Goal: Information Seeking & Learning: Find specific page/section

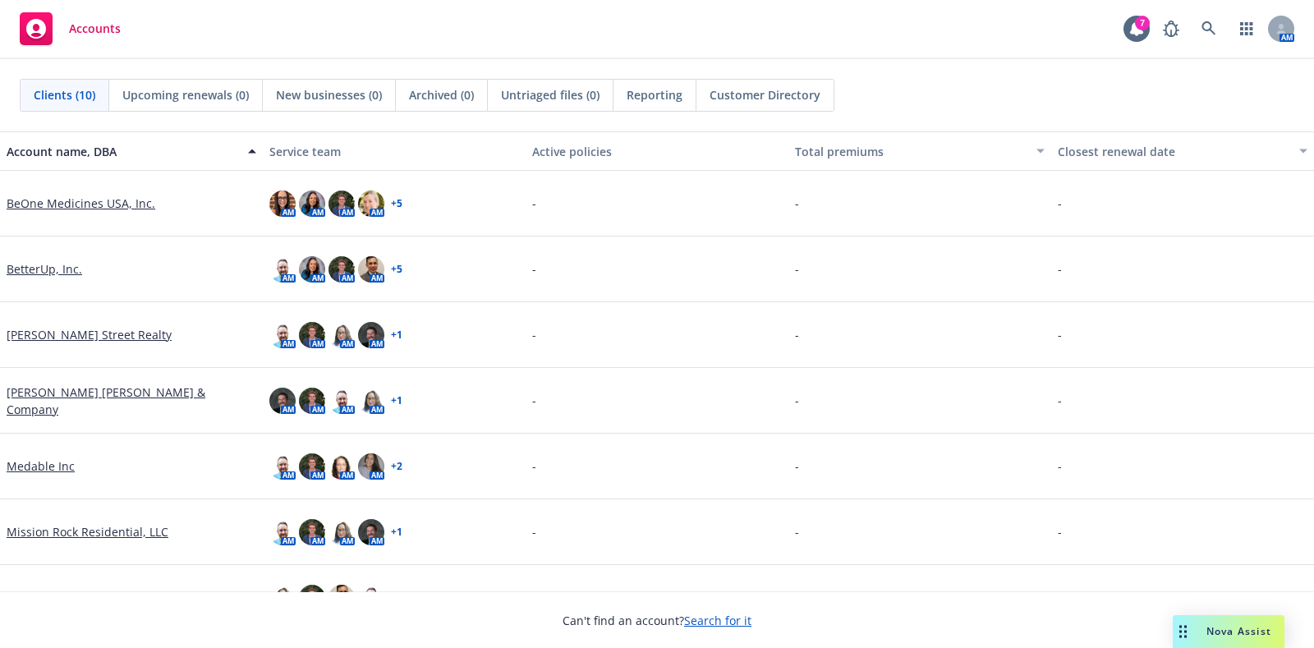
click at [56, 269] on link "BetterUp, Inc." at bounding box center [45, 268] width 76 height 17
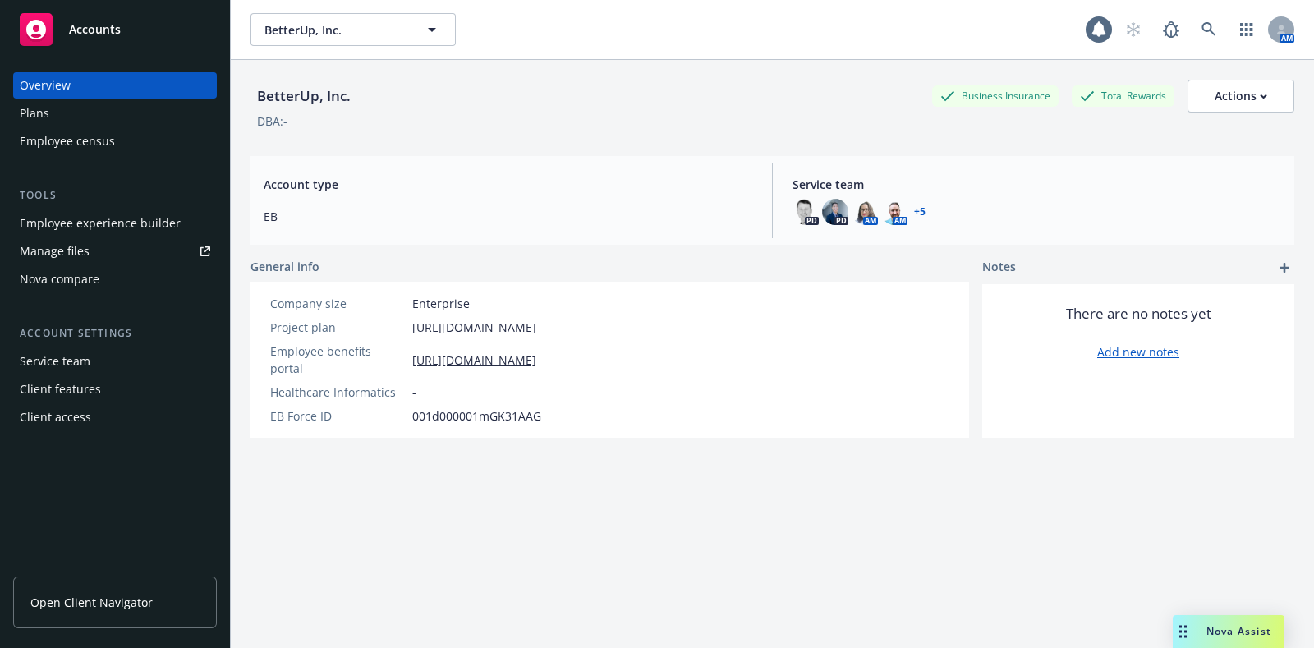
click at [122, 287] on div "Nova compare" at bounding box center [115, 279] width 191 height 26
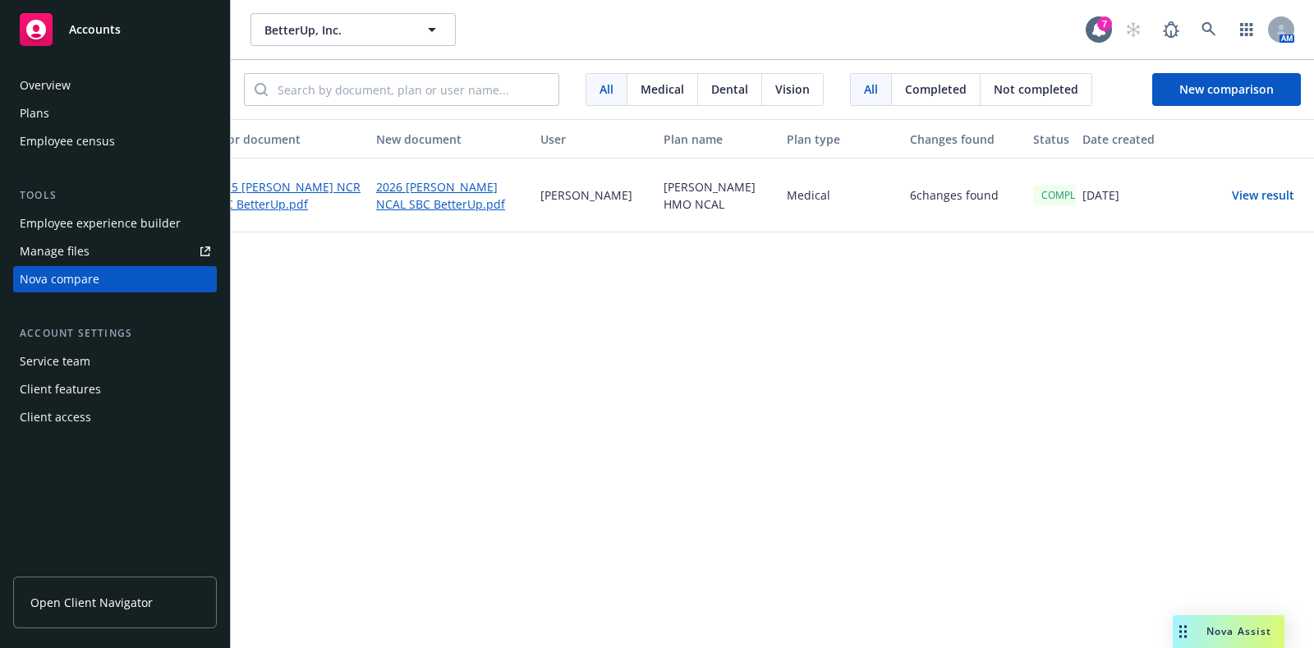
scroll to position [0, 33]
click at [1256, 199] on button "View result" at bounding box center [1255, 195] width 115 height 33
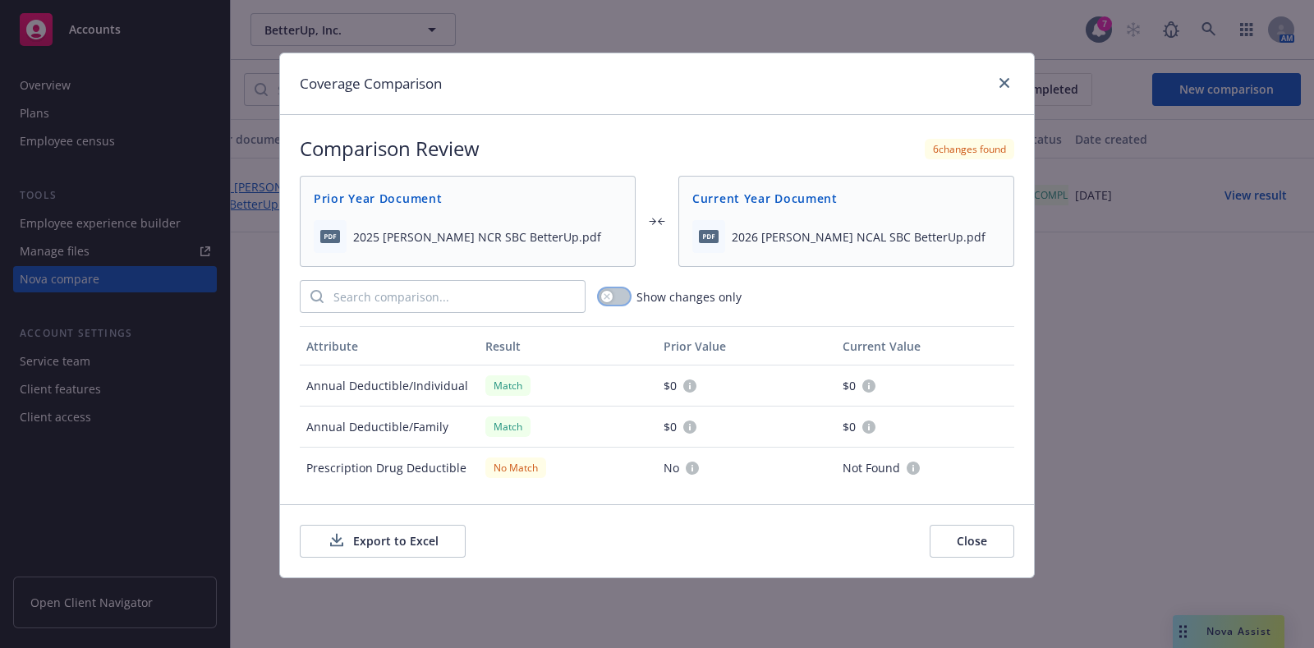
click at [620, 298] on button "button" at bounding box center [614, 296] width 31 height 16
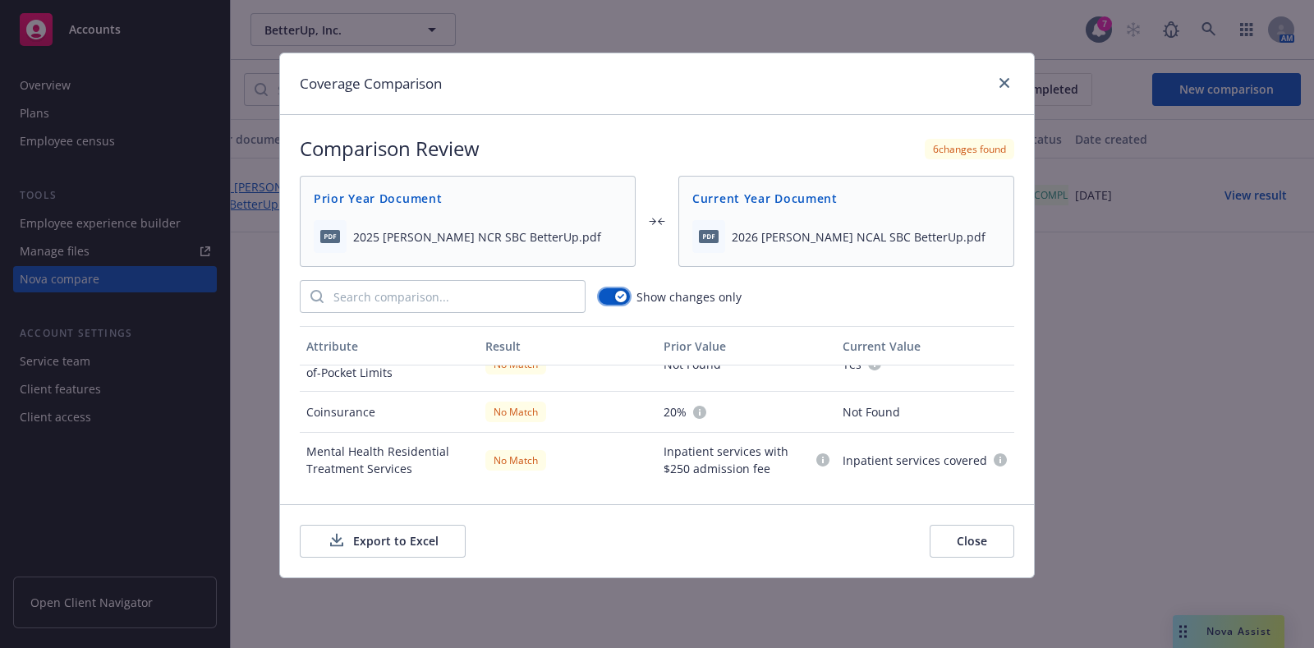
scroll to position [102, 0]
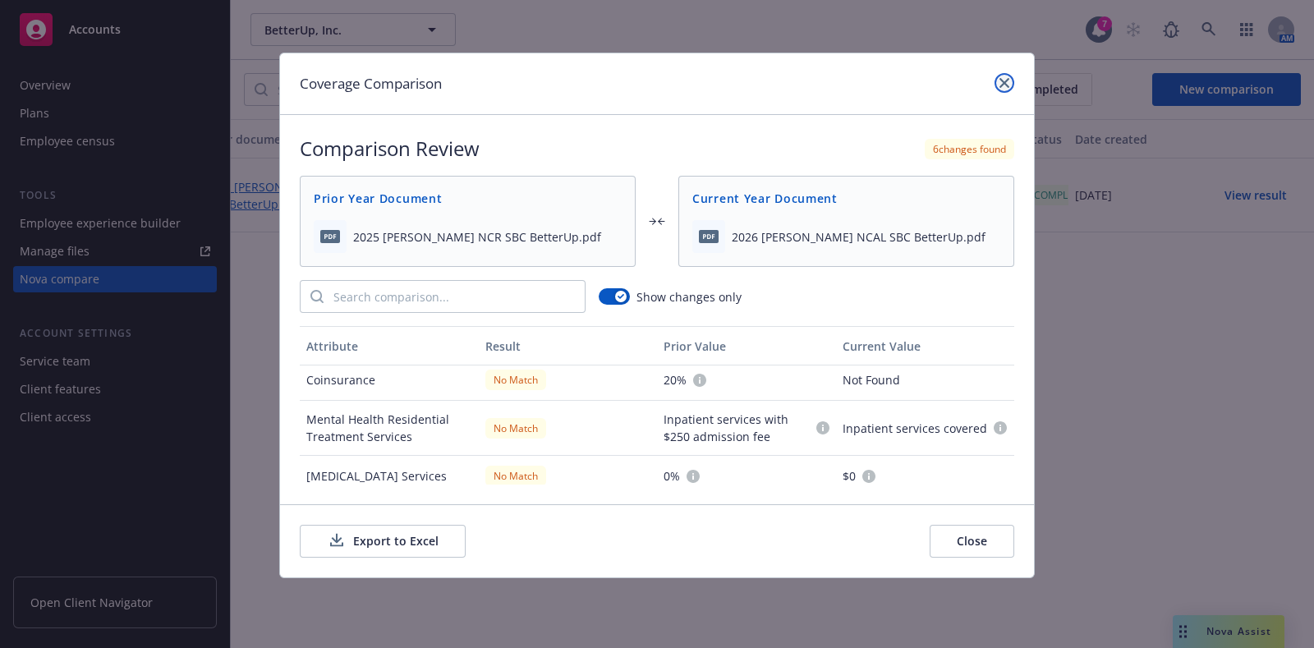
click at [1002, 83] on icon "close" at bounding box center [1004, 83] width 10 height 10
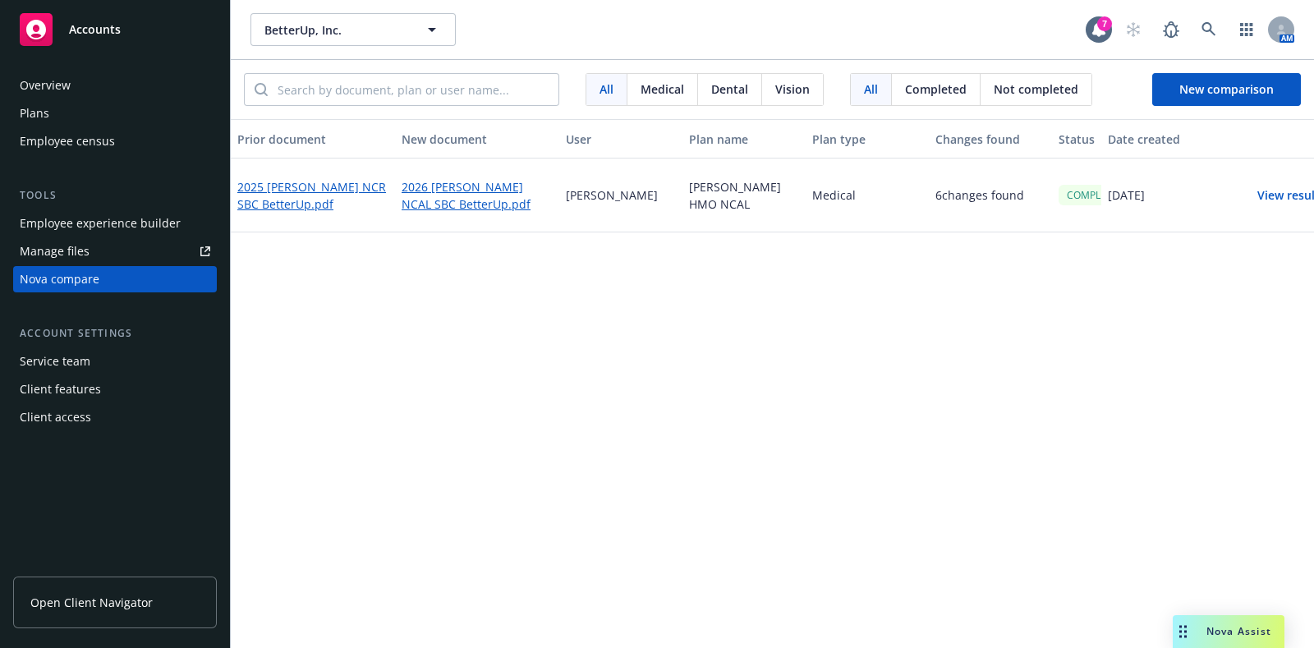
click at [1283, 193] on button "View result" at bounding box center [1288, 195] width 115 height 33
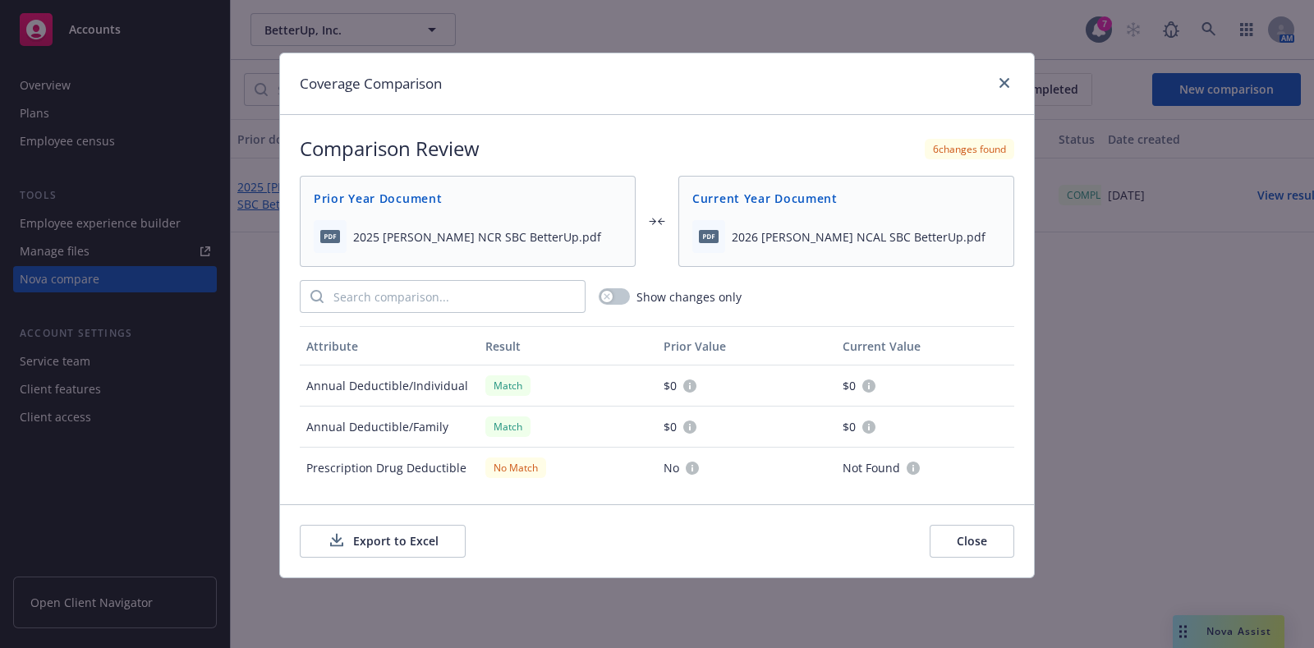
click at [323, 530] on button "Export to Excel" at bounding box center [383, 541] width 166 height 33
click at [976, 552] on button "Close" at bounding box center [972, 541] width 85 height 33
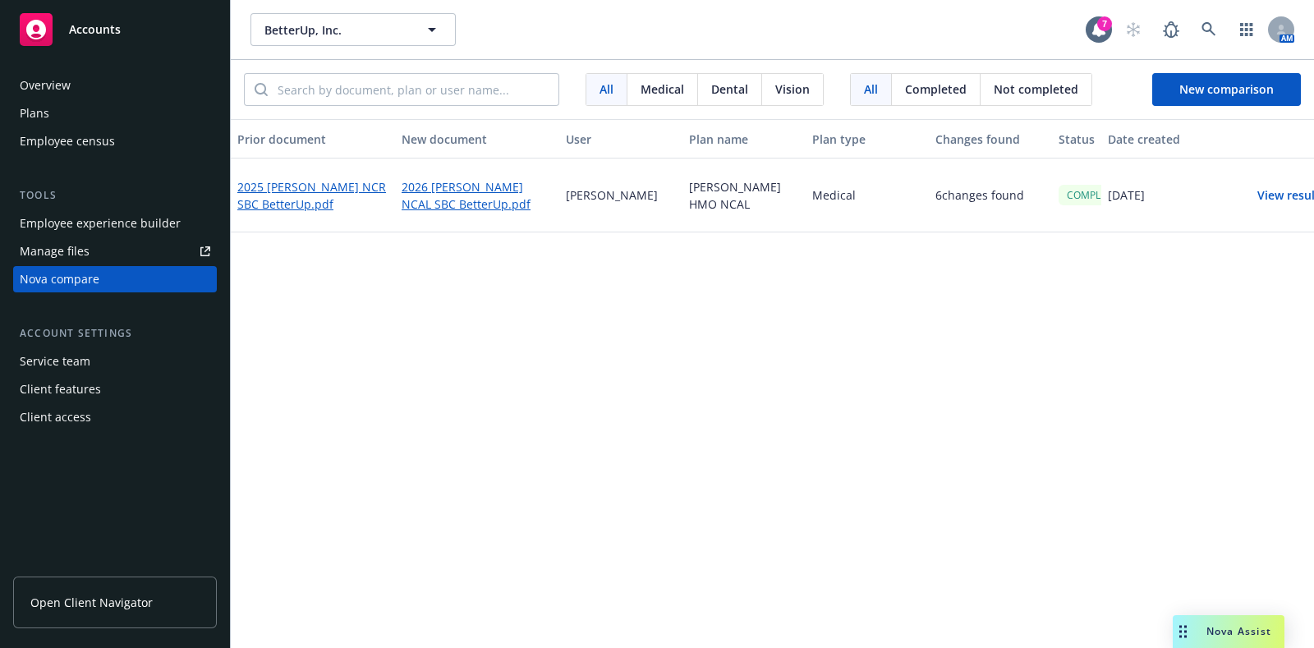
click at [80, 39] on div "Accounts" at bounding box center [115, 29] width 191 height 33
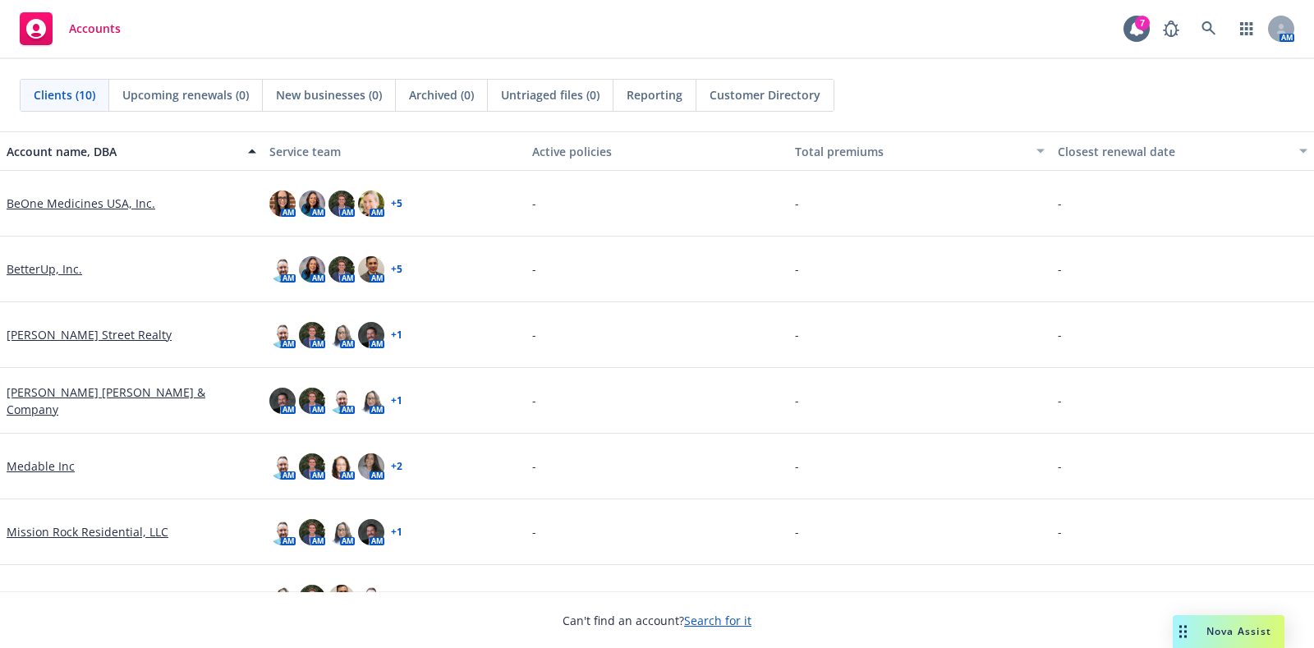
click at [90, 203] on link "BeOne Medicines USA, Inc." at bounding box center [81, 203] width 149 height 17
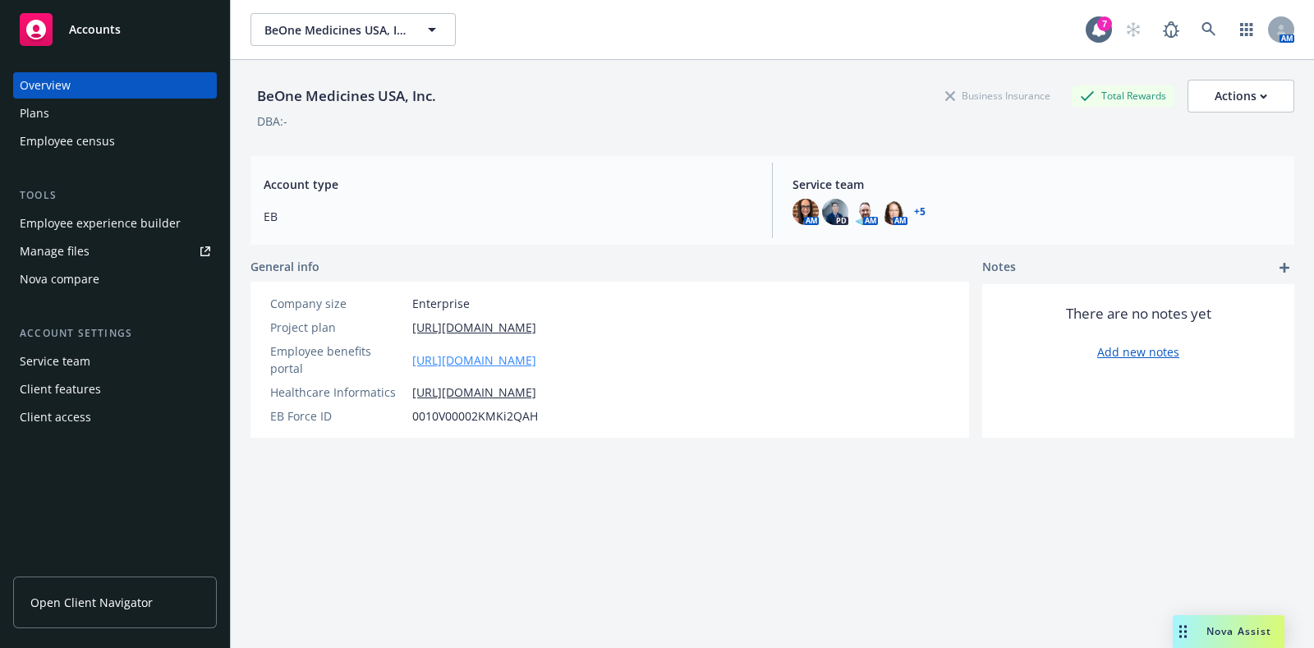
click at [464, 351] on link "[URL][DOMAIN_NAME]" at bounding box center [474, 359] width 124 height 17
